Goal: Find specific fact: Find specific fact

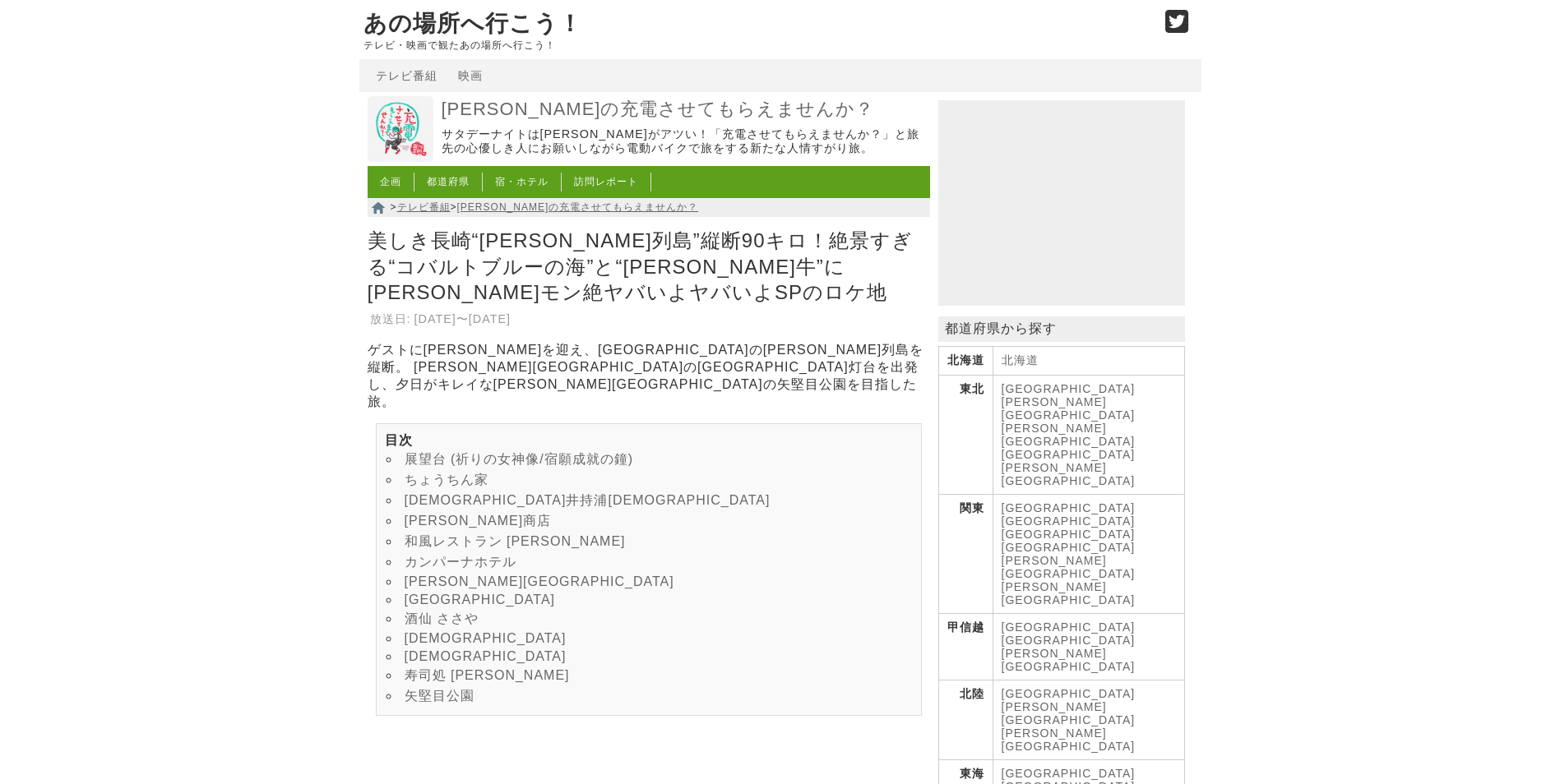
click at [531, 493] on link "[DEMOGRAPHIC_DATA]井持浦[DEMOGRAPHIC_DATA]" at bounding box center [588, 500] width 366 height 14
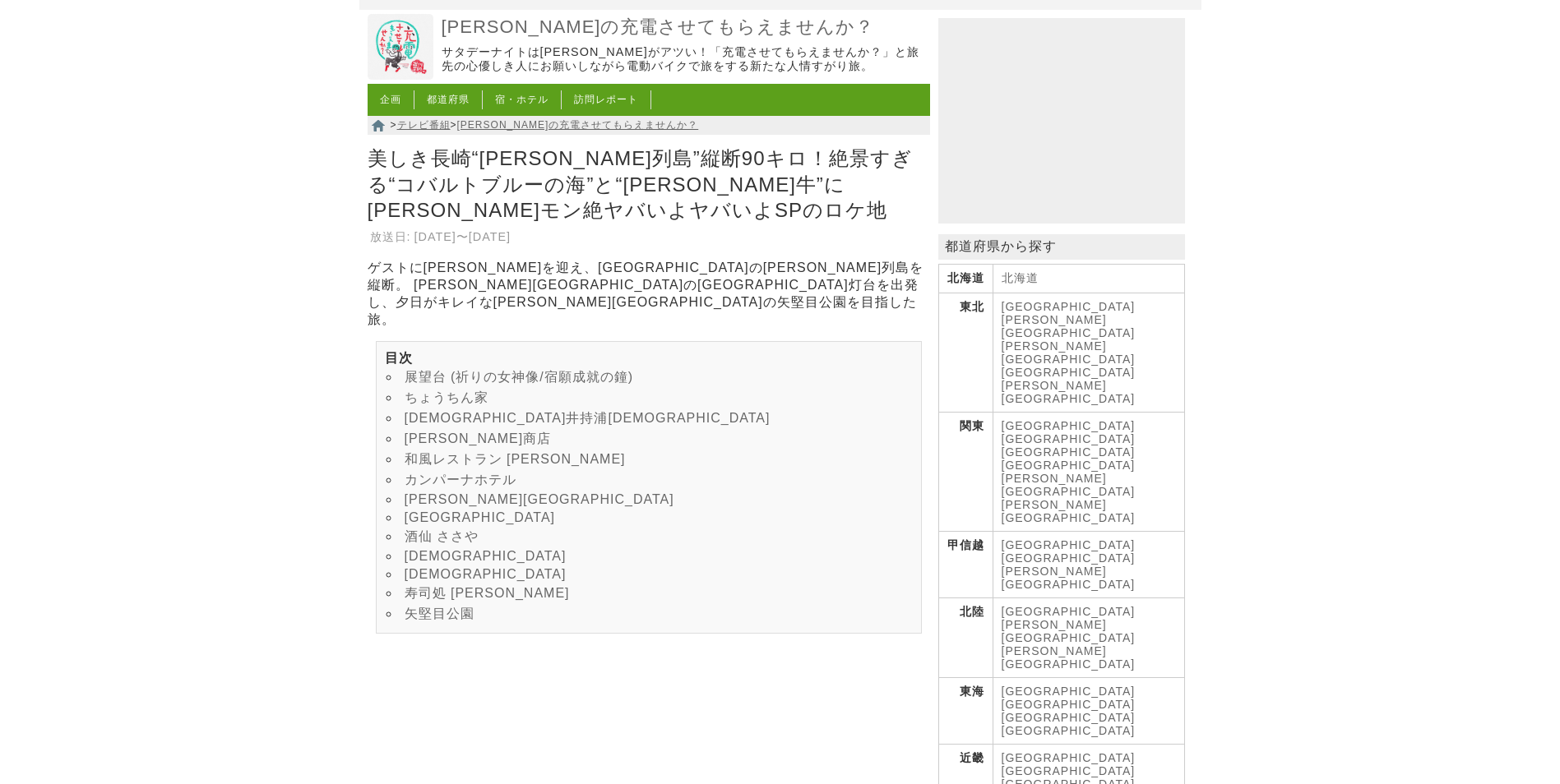
click at [454, 581] on link "[DEMOGRAPHIC_DATA]" at bounding box center [485, 574] width 162 height 14
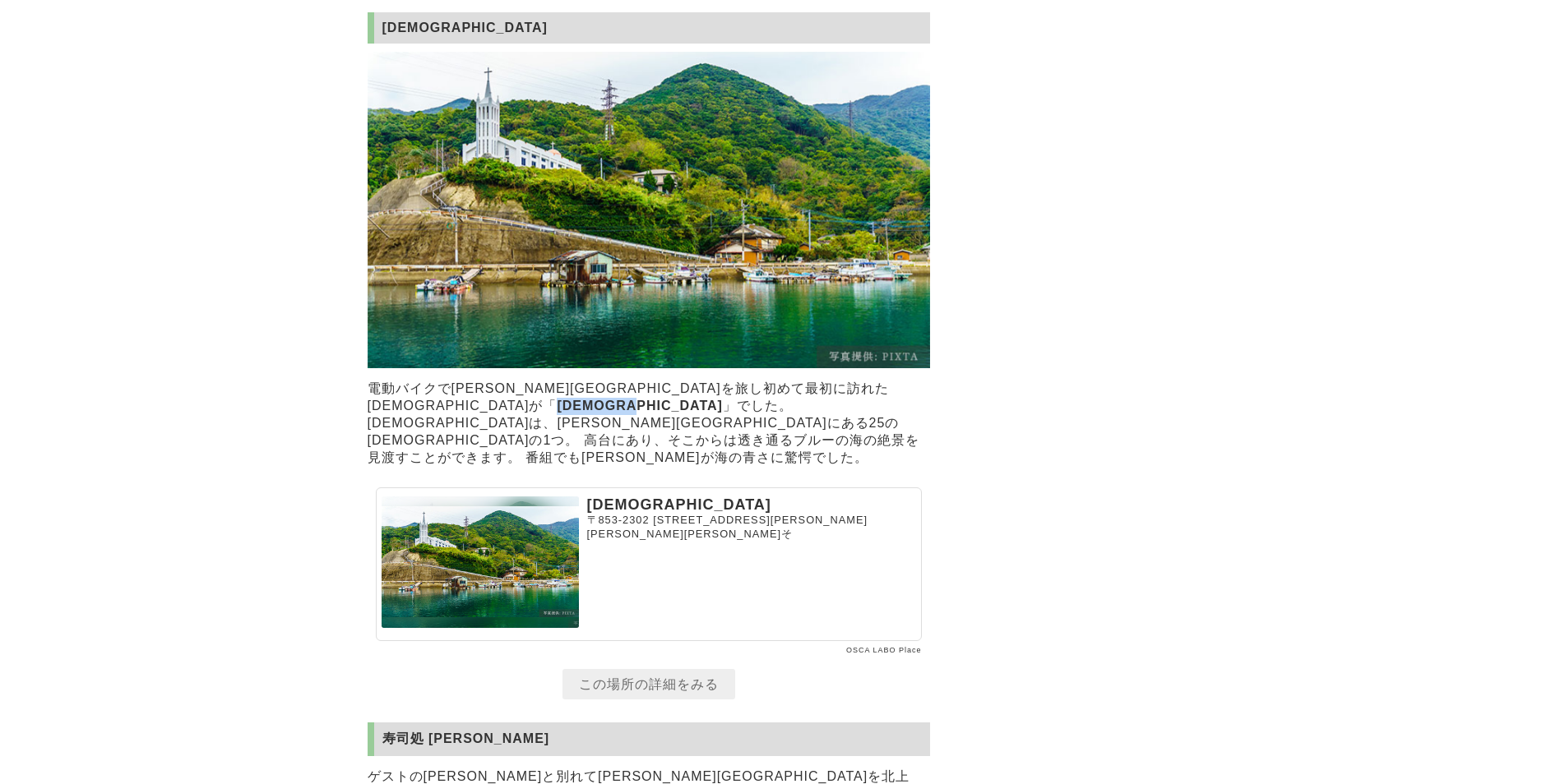
drag, startPoint x: 718, startPoint y: 384, endPoint x: 827, endPoint y: 385, distance: 109.0
click at [722, 399] on strong "[DEMOGRAPHIC_DATA]" at bounding box center [638, 406] width 165 height 14
copy strong "[DEMOGRAPHIC_DATA]"
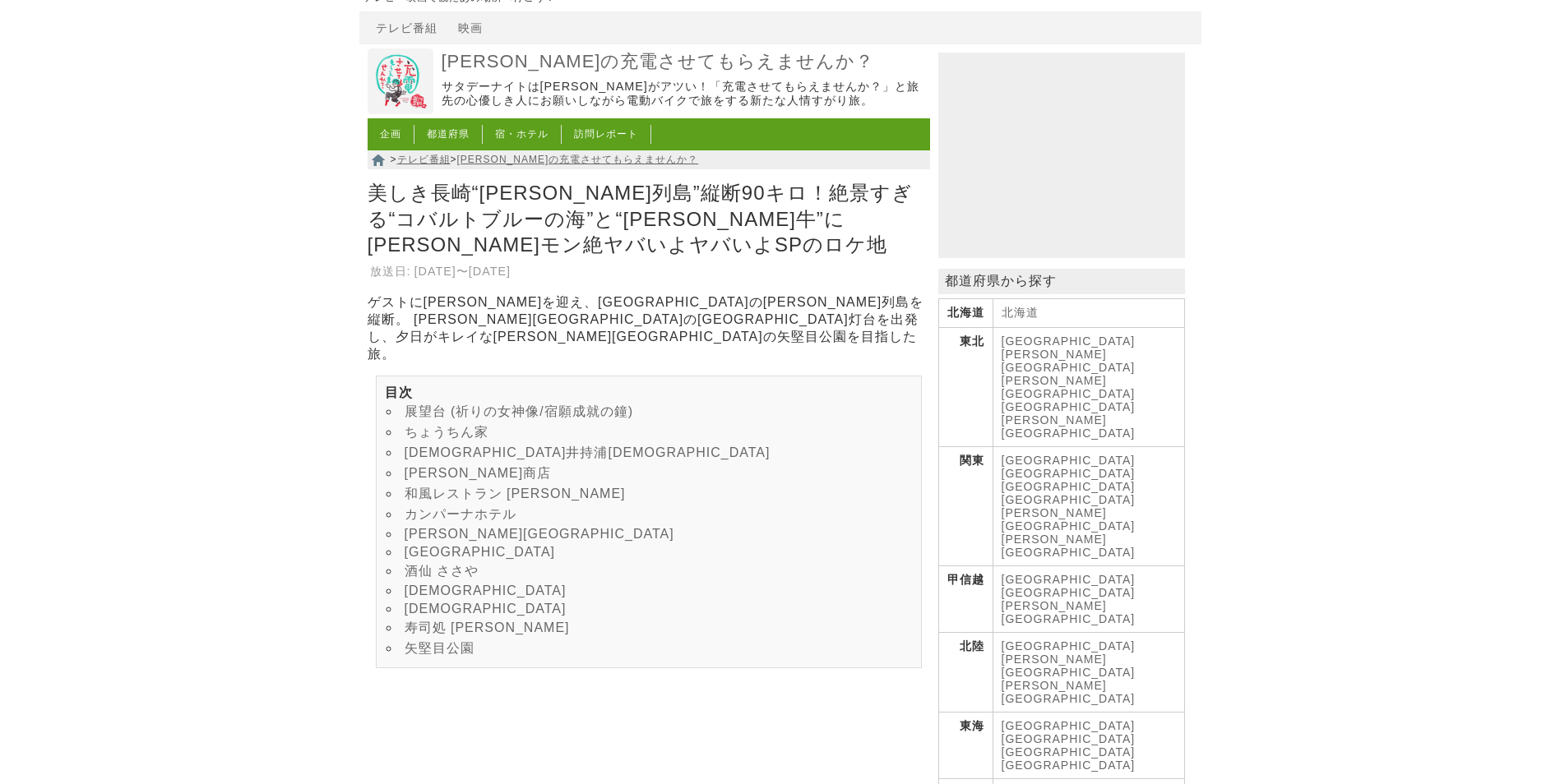
scroll to position [0, 0]
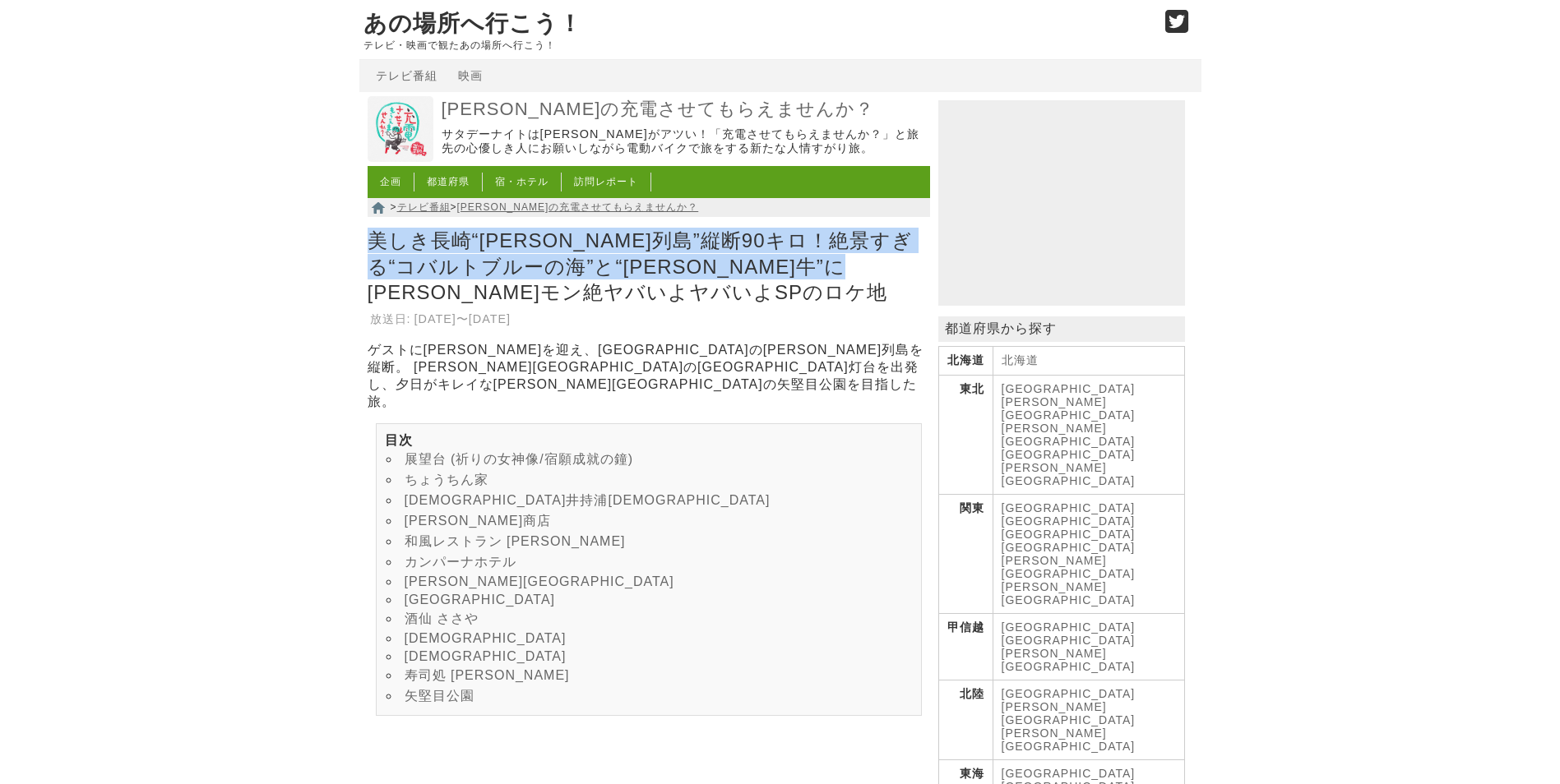
drag, startPoint x: 371, startPoint y: 246, endPoint x: 911, endPoint y: 289, distance: 541.7
click at [911, 289] on h1 "美しき長崎“[PERSON_NAME]列島”縦断90キロ！絶景すぎる“コバルトブルーの海”と“[PERSON_NAME]牛”に[PERSON_NAME]モン絶…" at bounding box center [649, 266] width 563 height 86
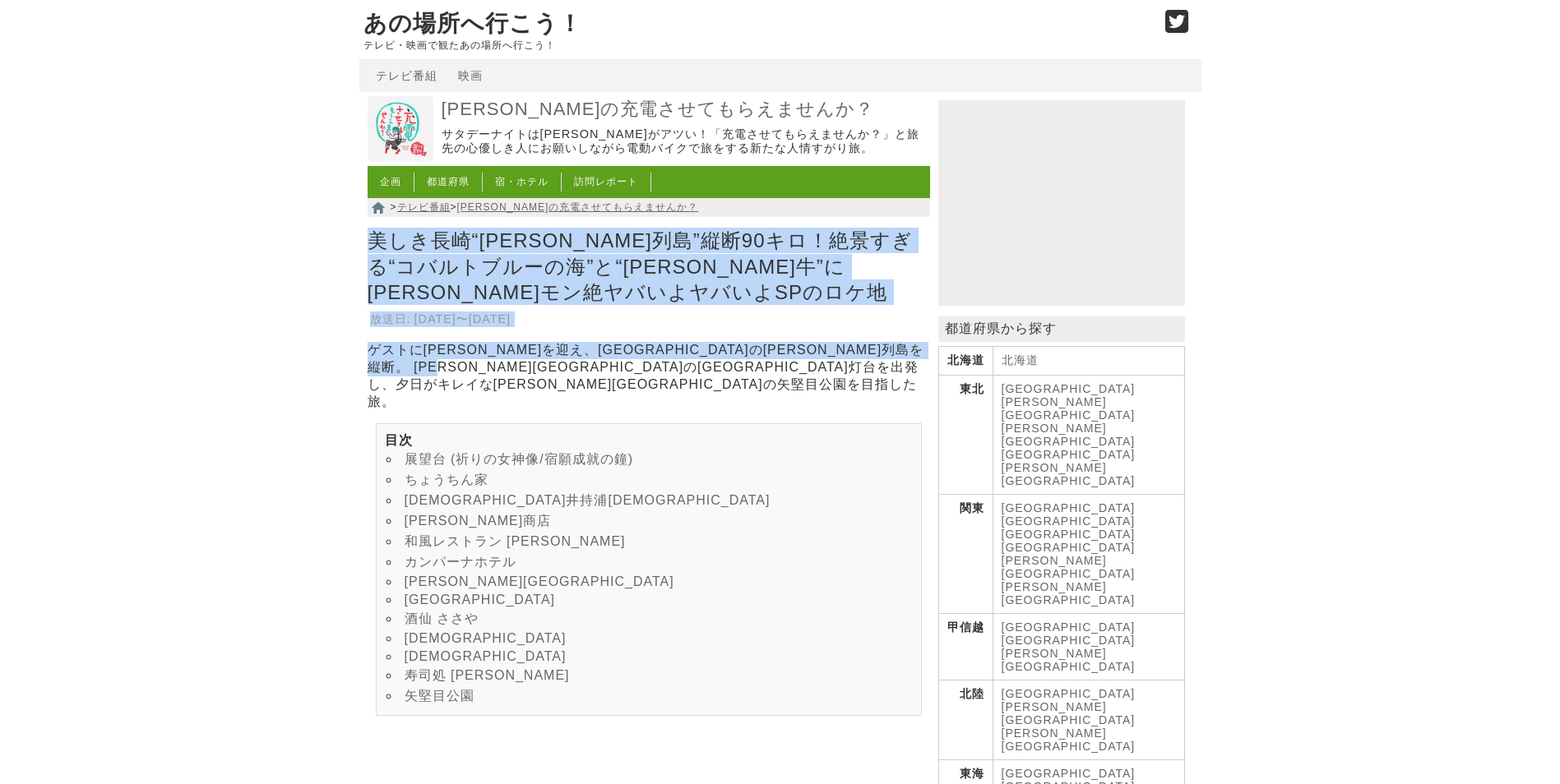
drag, startPoint x: 368, startPoint y: 246, endPoint x: 896, endPoint y: 379, distance: 544.5
copy article "美しき長崎“五島列島”縦断90キロ！絶景すぎる“コバルトブルーの海”と“五島牛”に菊地亜美はモン絶ヤバいよヤバいよSPのロケ地 放送日: 2018年01月20…"
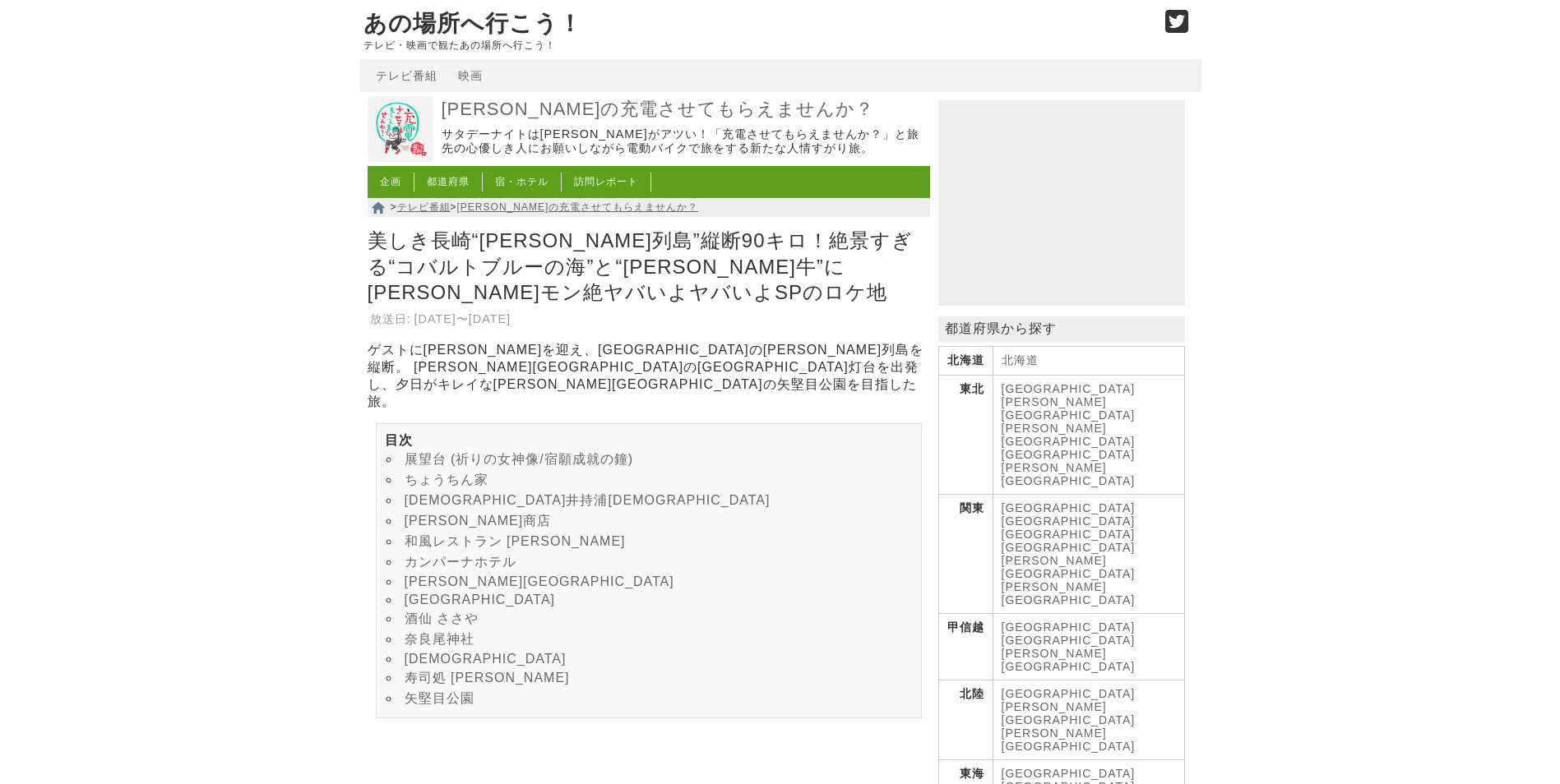
scroll to position [6505, 0]
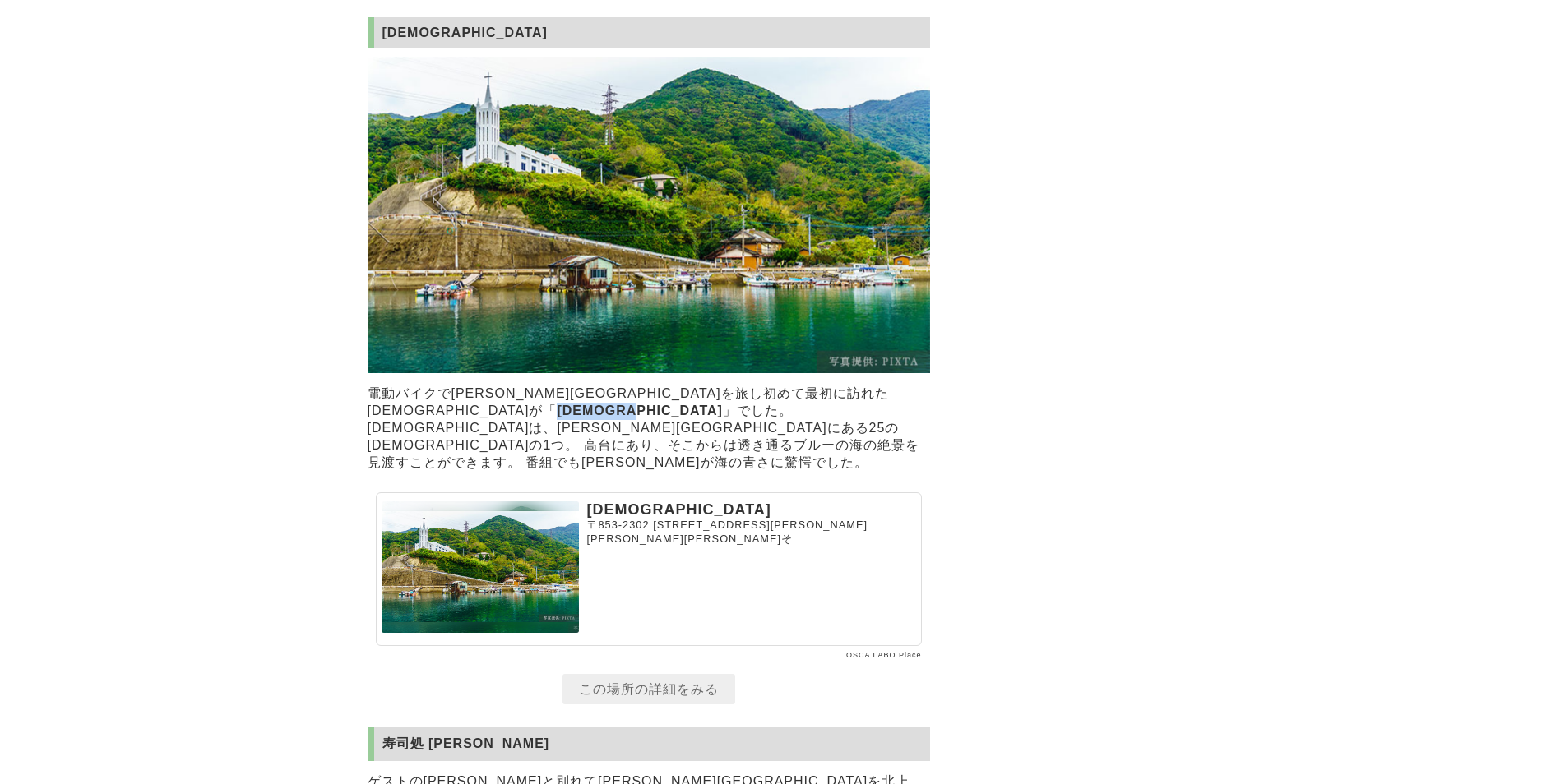
drag, startPoint x: 721, startPoint y: 381, endPoint x: 823, endPoint y: 380, distance: 102.0
click at [722, 404] on strong "[DEMOGRAPHIC_DATA]" at bounding box center [638, 411] width 165 height 14
copy strong "[DEMOGRAPHIC_DATA]"
